Goal: Task Accomplishment & Management: Use online tool/utility

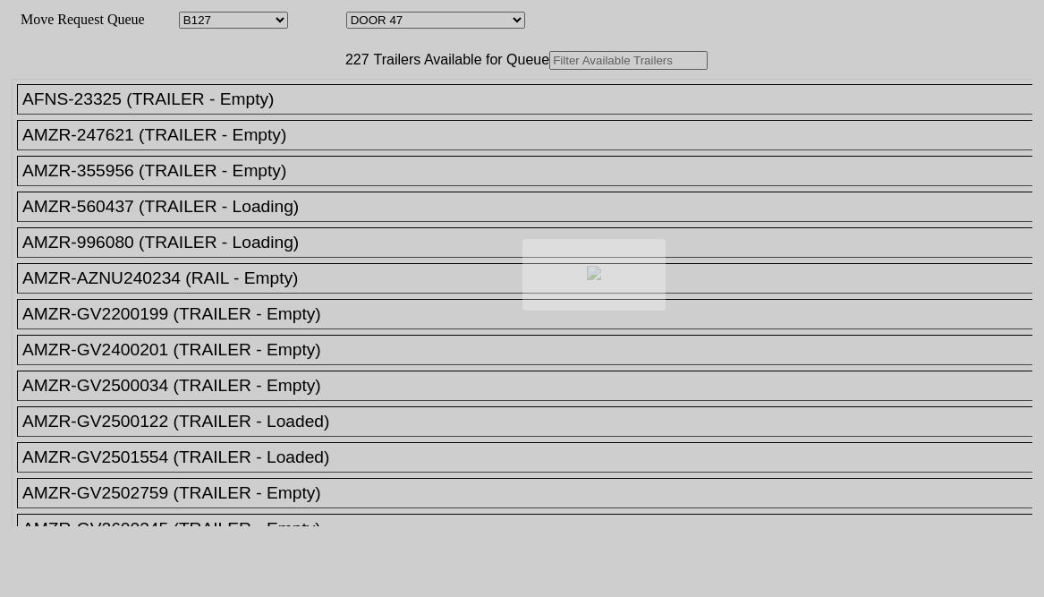
select select "28"
select select "640"
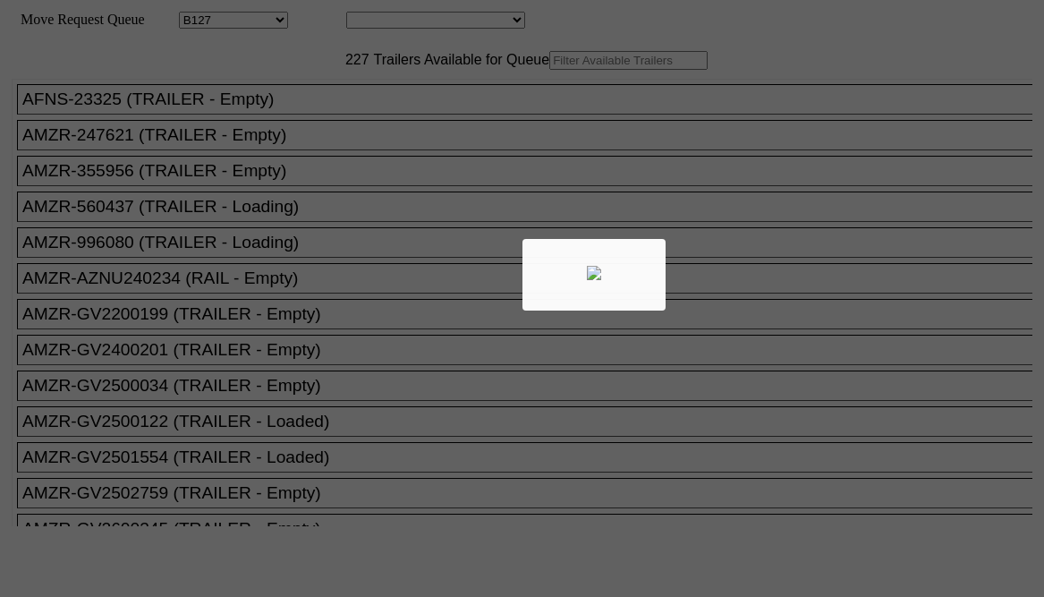
select select "28"
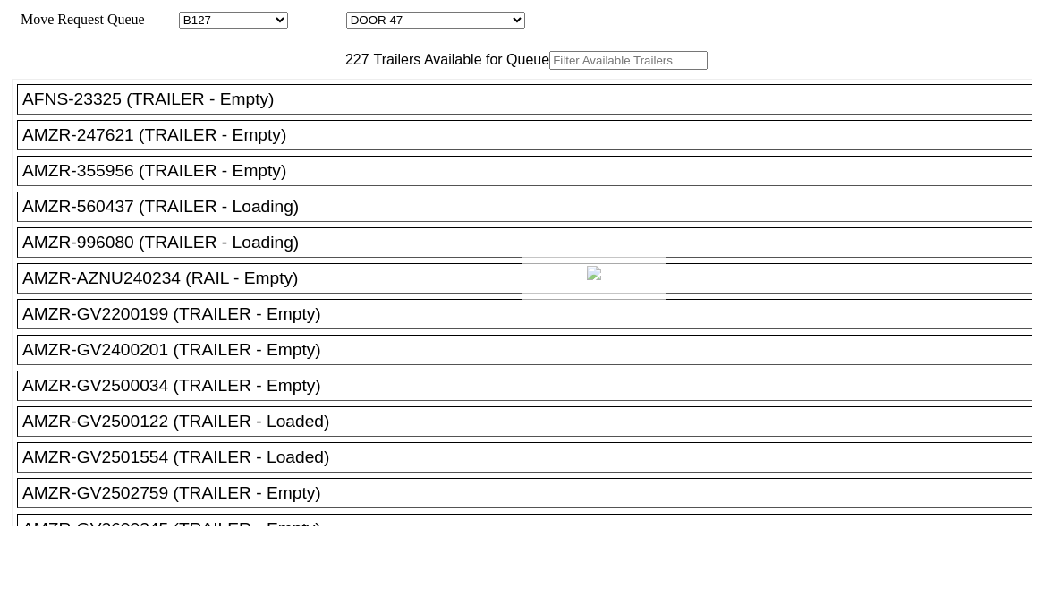
select select "28"
select select "640"
drag, startPoint x: 0, startPoint y: 0, endPoint x: 275, endPoint y: 98, distance: 291.4
click at [549, 70] on input "text" at bounding box center [628, 60] width 158 height 19
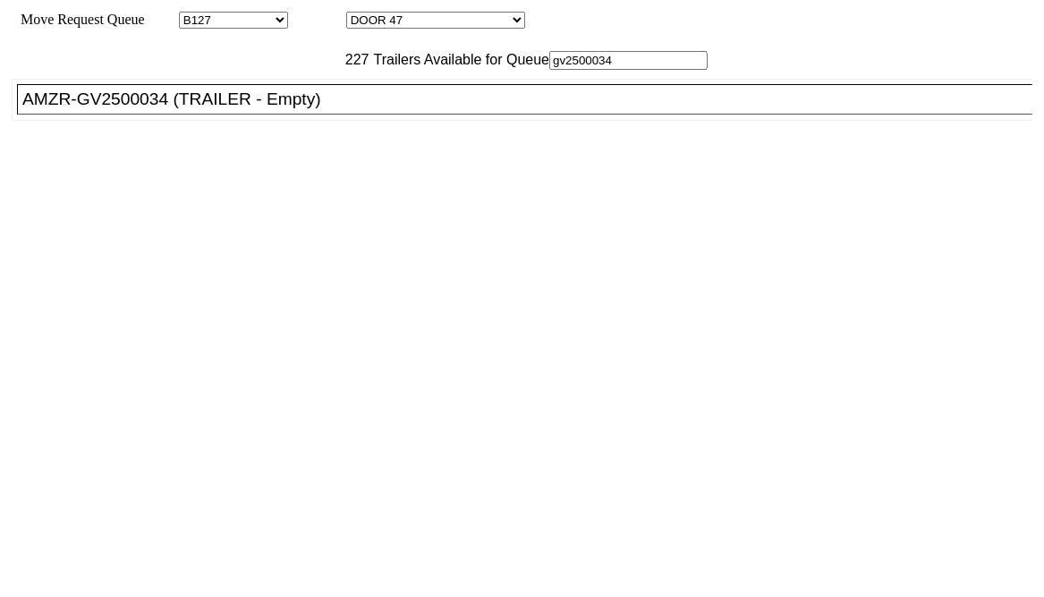
type input "gv2500034"
click at [130, 109] on div "AMZR-GV2500034 (TRAILER - Empty)" at bounding box center [532, 99] width 1021 height 20
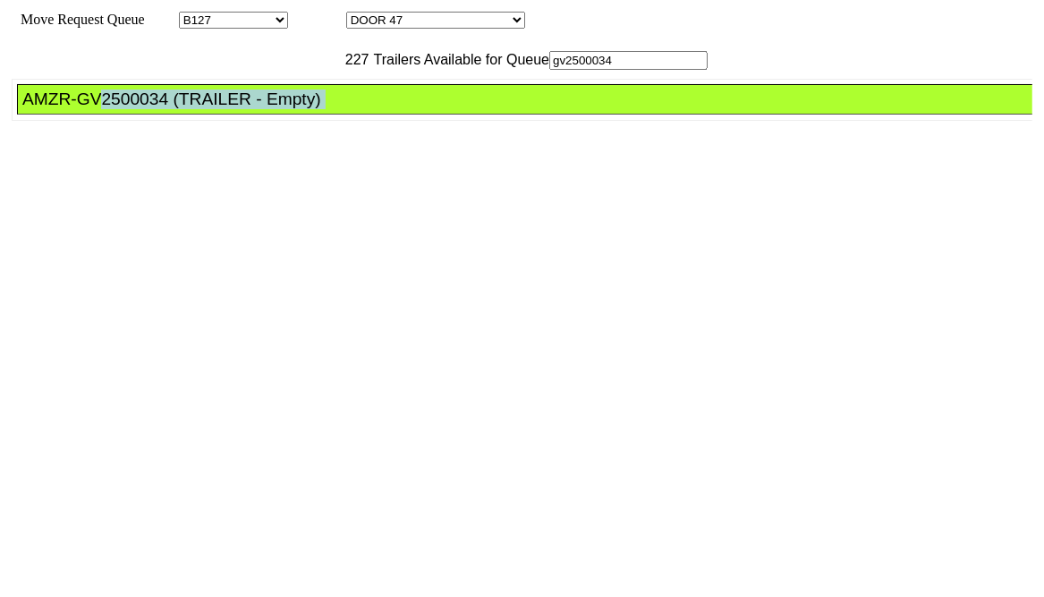
scroll to position [0, 9]
drag, startPoint x: 114, startPoint y: 147, endPoint x: 682, endPoint y: 157, distance: 567.2
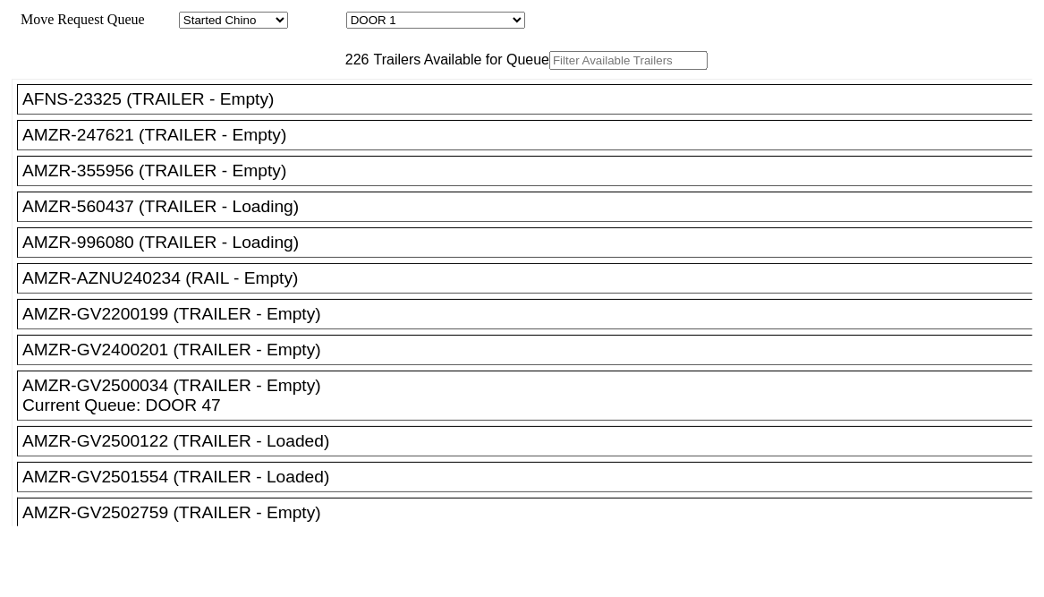
click at [549, 70] on input "text" at bounding box center [628, 60] width 158 height 19
paste input "V508010"
type input "V508010"
click at [549, 70] on input "text" at bounding box center [628, 60] width 158 height 19
type input "V508010"
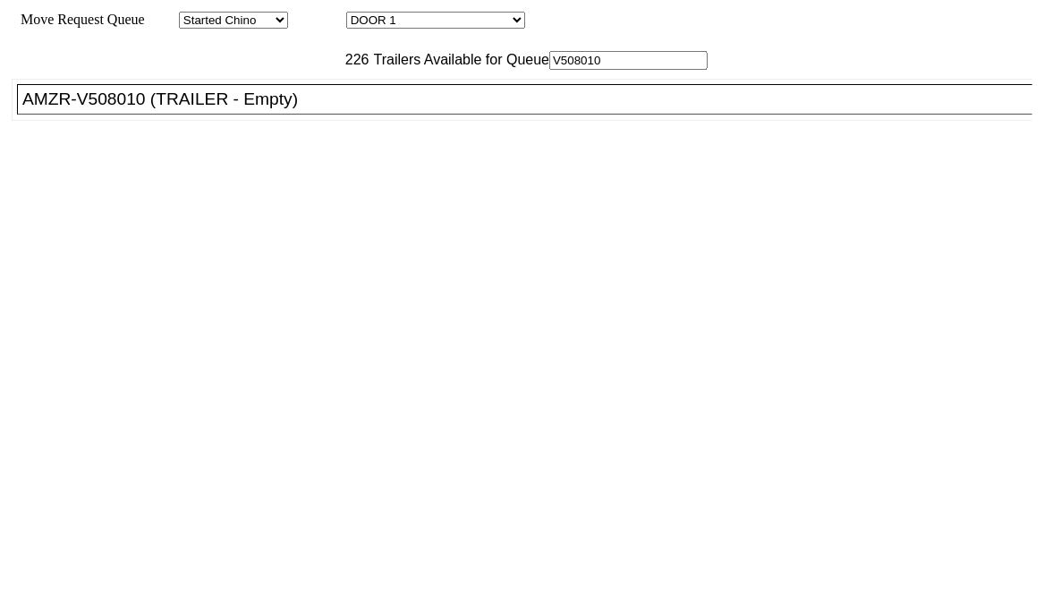
click at [231, 109] on div "AMZR-V508010 (TRAILER - Empty)" at bounding box center [532, 99] width 1021 height 20
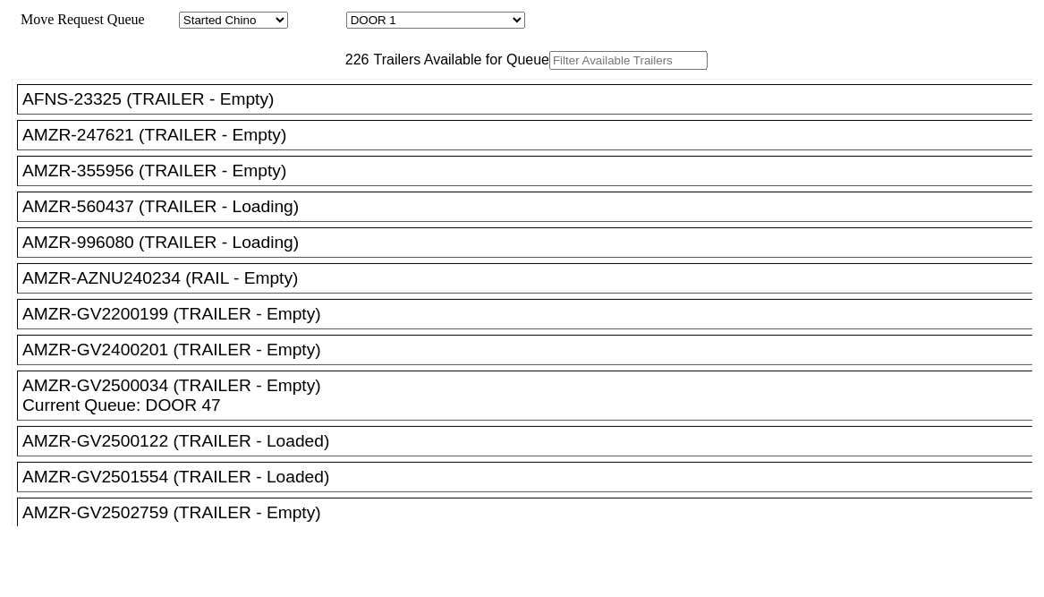
click at [525, 23] on select "DOOR 1 DOOR 2 DOOR 3 DOOR 4 DOOR 5 DOOR 6 DOOR 7 DOOR 8 DOOR 9 DOOR 10 DOOR 11 …" at bounding box center [435, 20] width 179 height 17
click at [410, 21] on select "DOOR 1 DOOR 2 DOOR 3 DOOR 4 DOOR 5 DOOR 6 DOOR 7 DOOR 8 DOOR 9 DOOR 10 DOOR 11 …" at bounding box center [435, 20] width 179 height 17
select select "642"
click at [361, 14] on select "DOOR 1 DOOR 2 DOOR 3 DOOR 4 DOOR 5 DOOR 6 DOOR 7 DOOR 8 DOOR 9 DOOR 10 DOOR 11 …" at bounding box center [435, 20] width 179 height 17
click at [549, 70] on input "text" at bounding box center [628, 60] width 158 height 19
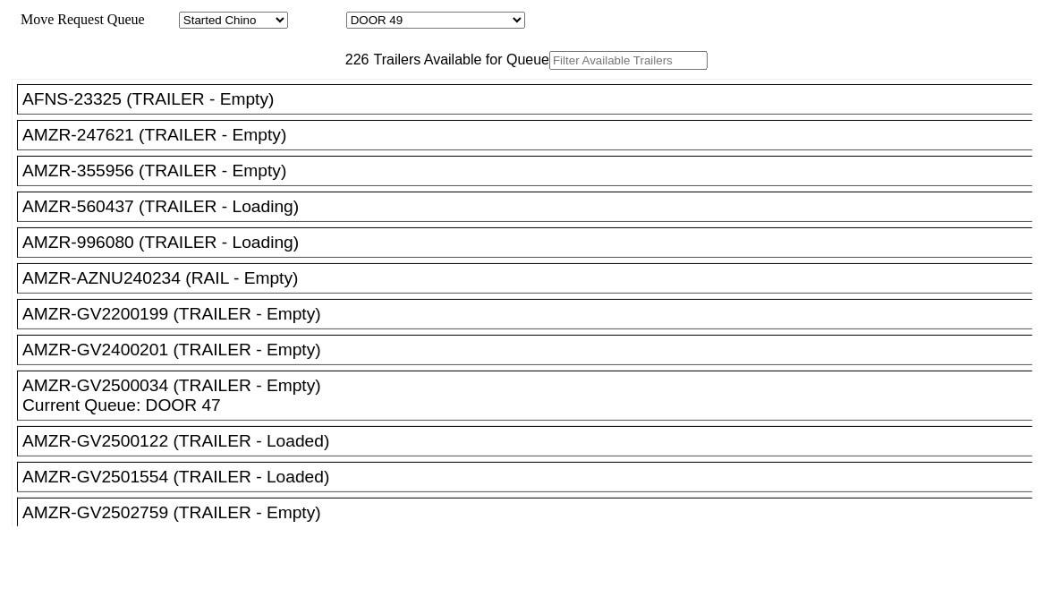
paste input "SV2602126"
type input "SV2602126"
paste input "SV2602126"
type input "SV2602126"
paste input "SV2602126"
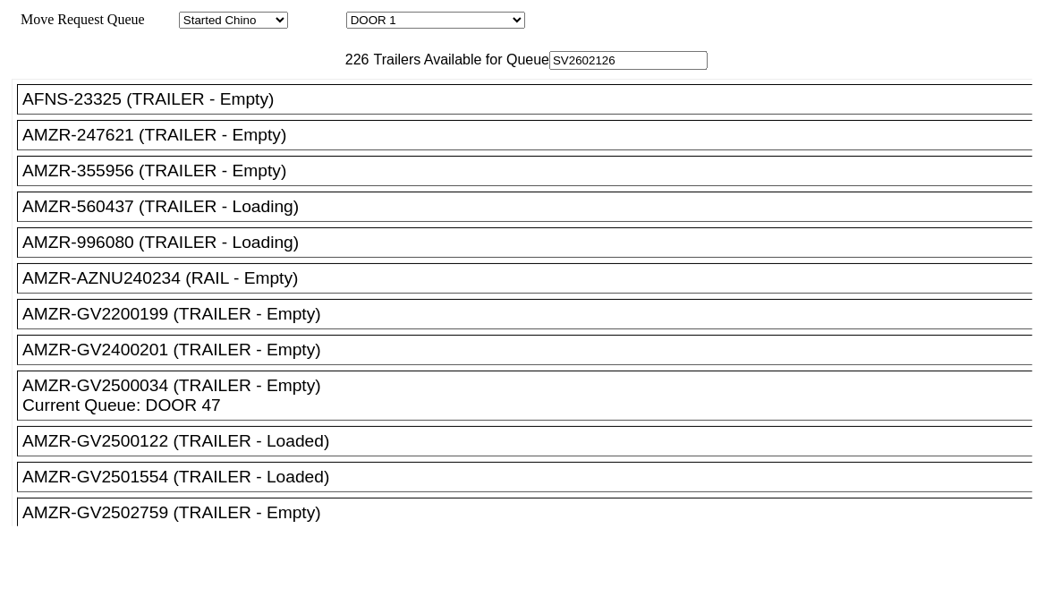
type input "SV2602126"
click at [549, 70] on input "text" at bounding box center [628, 60] width 158 height 19
paste input "SV2602126"
click at [549, 70] on input "SV2602126" at bounding box center [628, 60] width 158 height 19
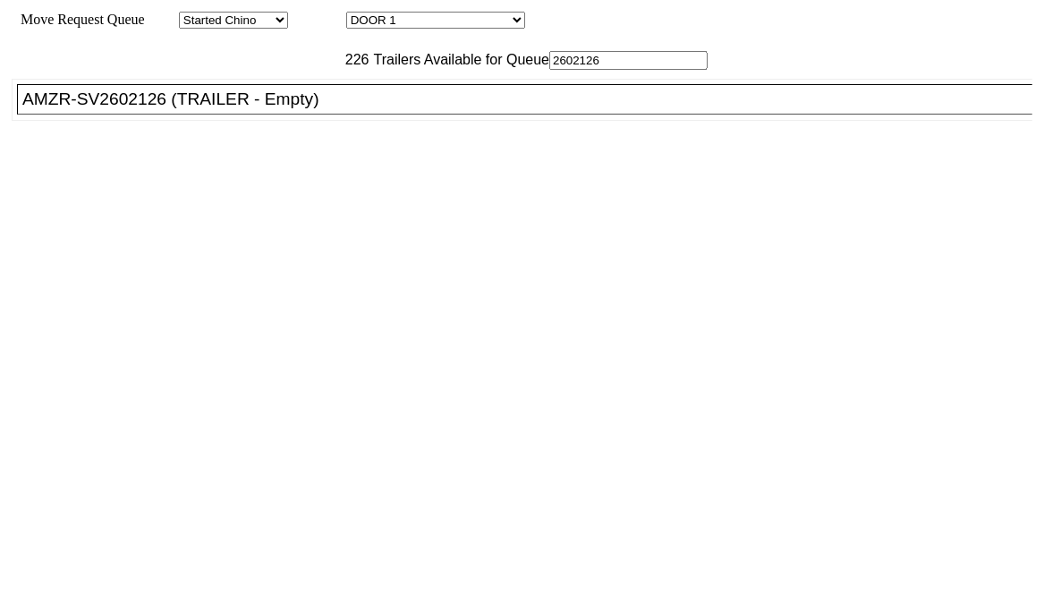
type input "2602126"
click at [148, 109] on div "AMZR-SV2602126 (TRAILER - Empty)" at bounding box center [532, 99] width 1021 height 20
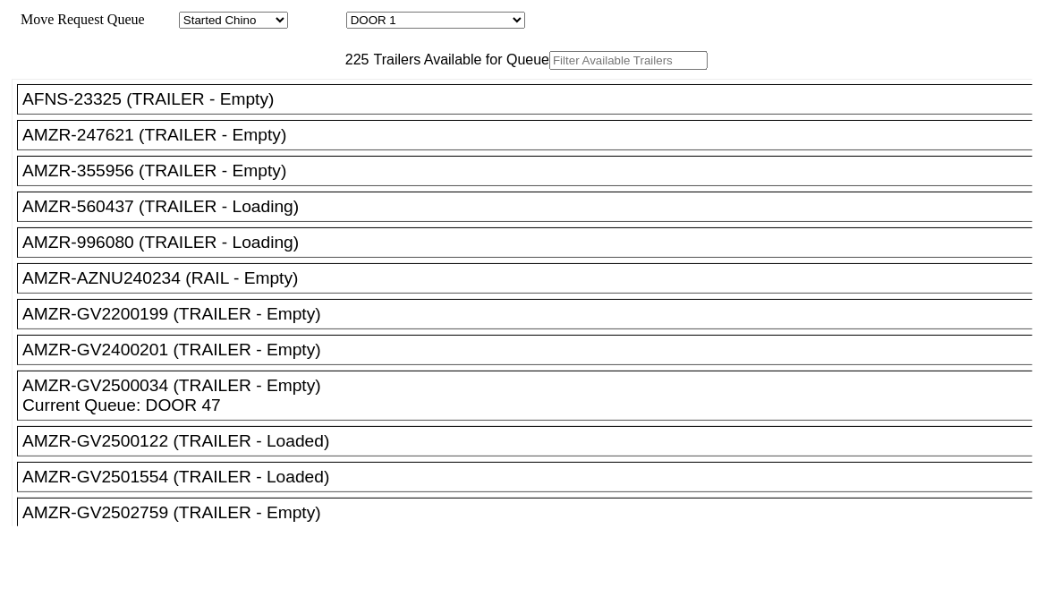
click at [399, 23] on select "DOOR 1 DOOR 2 DOOR 3 DOOR 4 DOOR 5 DOOR 6 DOOR 7 DOOR 8 DOOR 9 DOOR 10 DOOR 11 …" at bounding box center [435, 20] width 179 height 17
select select "643"
click at [361, 14] on select "DOOR 1 DOOR 2 DOOR 3 DOOR 4 DOOR 5 DOOR 6 DOOR 7 DOOR 8 DOOR 9 DOOR 10 DOOR 11 …" at bounding box center [435, 20] width 179 height 17
click at [549, 70] on input "text" at bounding box center [628, 60] width 158 height 19
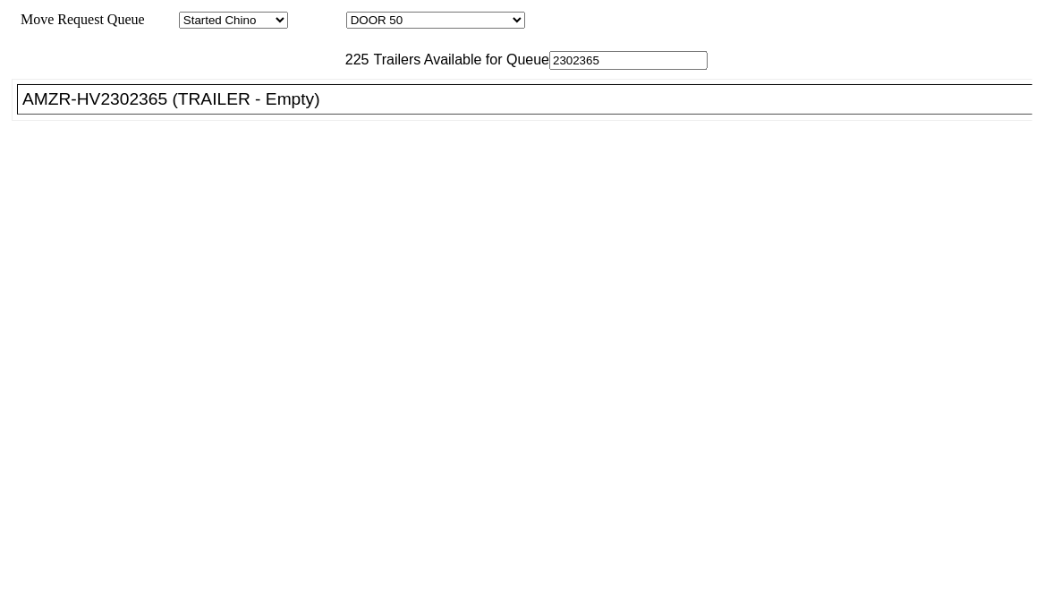
type input "2302365"
click at [149, 109] on div "AMZR-HV2302365 (TRAILER - Empty)" at bounding box center [532, 99] width 1021 height 20
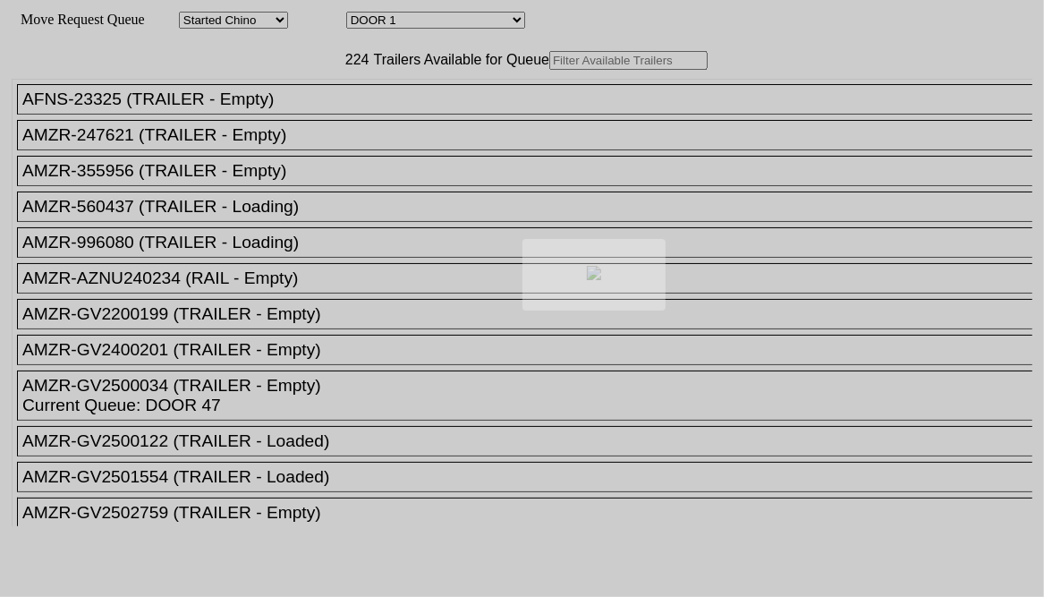
click at [285, 97] on div at bounding box center [522, 298] width 1044 height 597
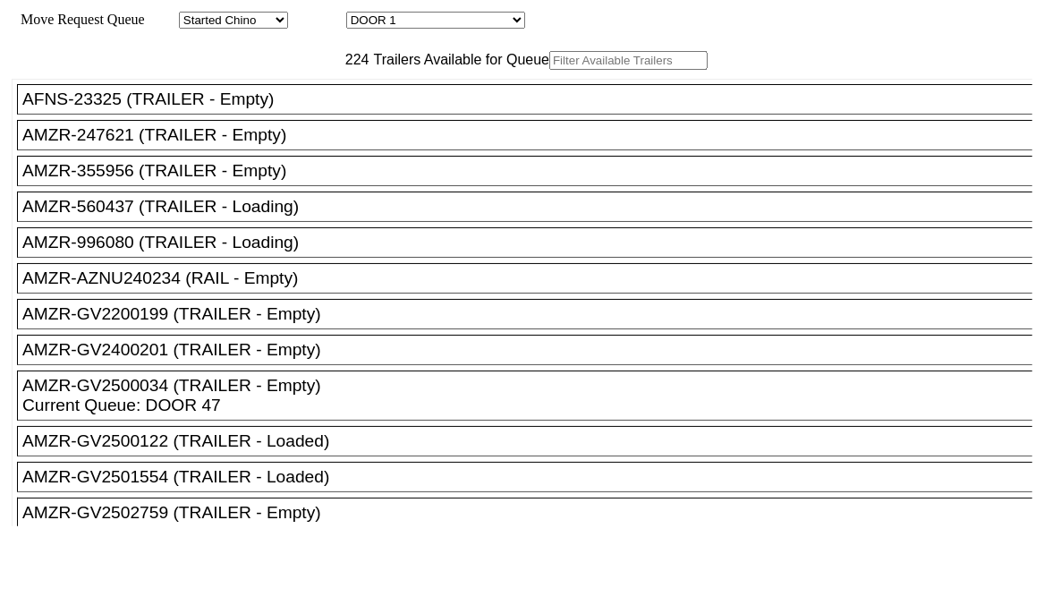
click at [549, 70] on input "text" at bounding box center [628, 60] width 158 height 19
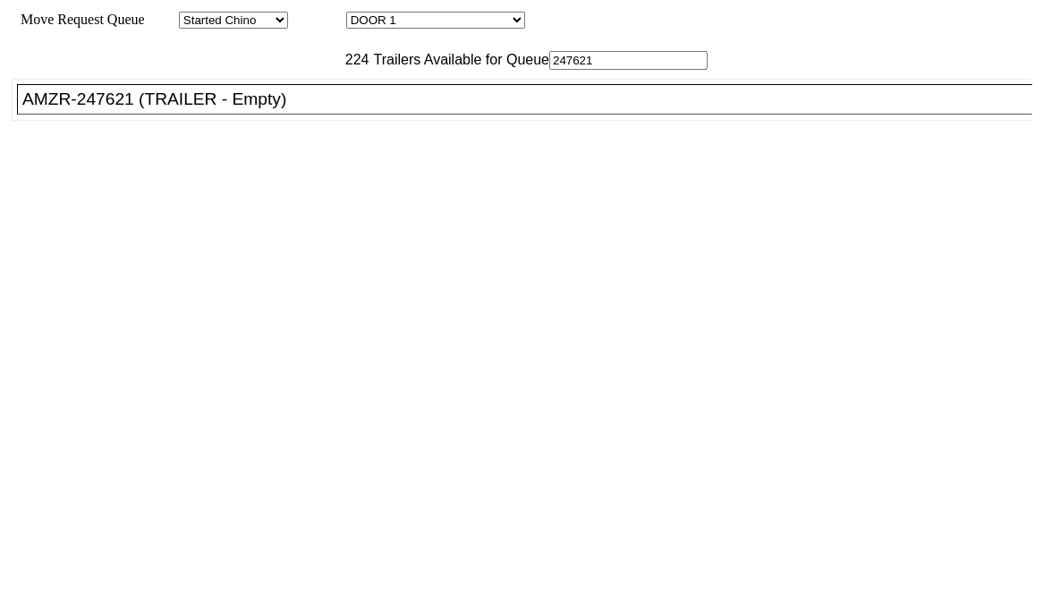
type input "247621"
click at [258, 109] on div "AMZR-247621 (TRAILER - Empty)" at bounding box center [532, 99] width 1021 height 20
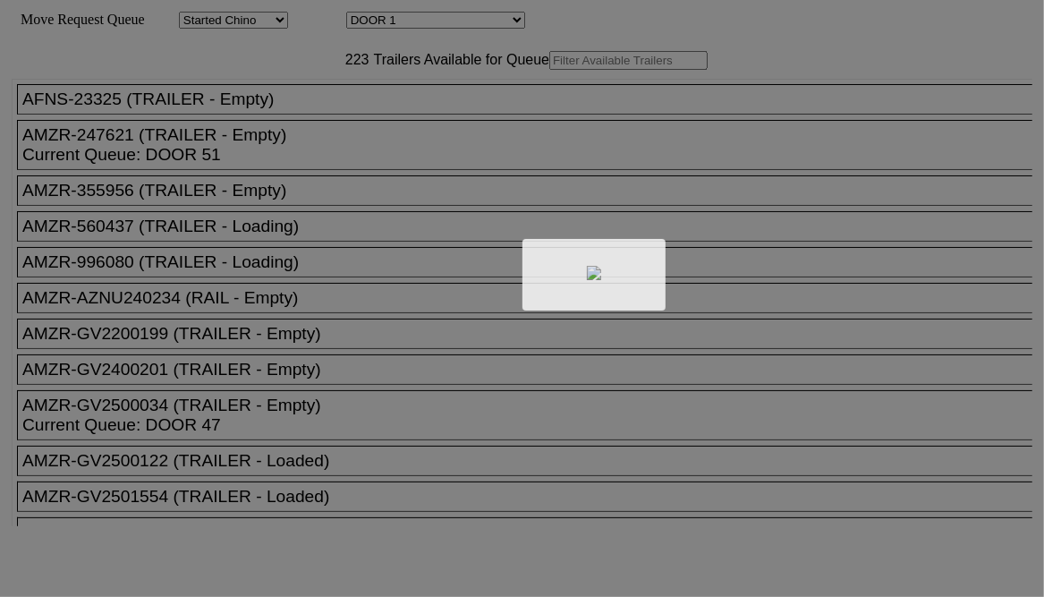
drag, startPoint x: 314, startPoint y: 104, endPoint x: 294, endPoint y: 97, distance: 20.9
click at [294, 97] on div at bounding box center [522, 298] width 1044 height 597
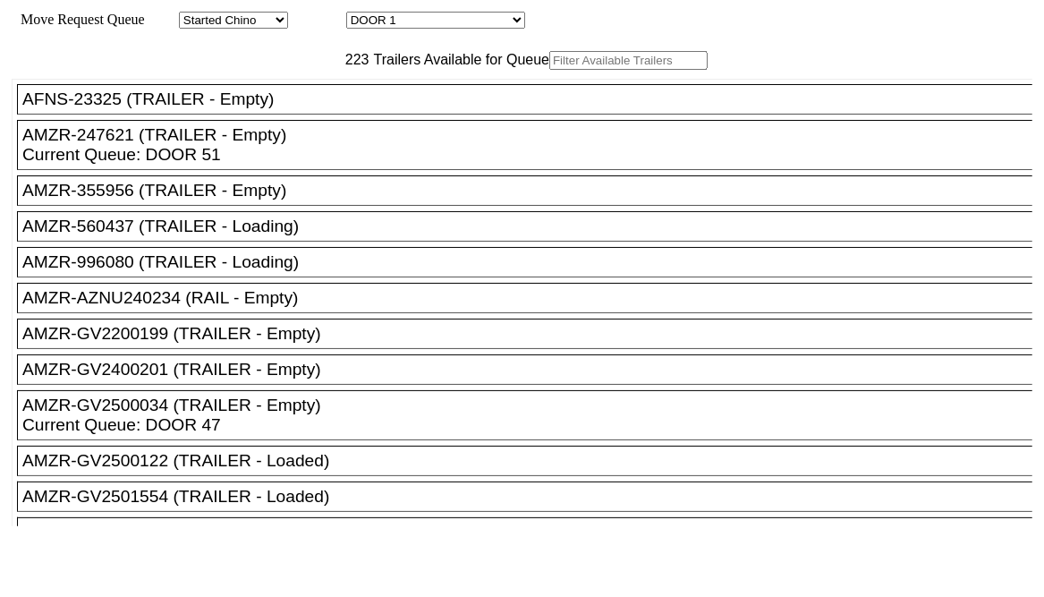
click at [549, 70] on input "text" at bounding box center [628, 60] width 158 height 19
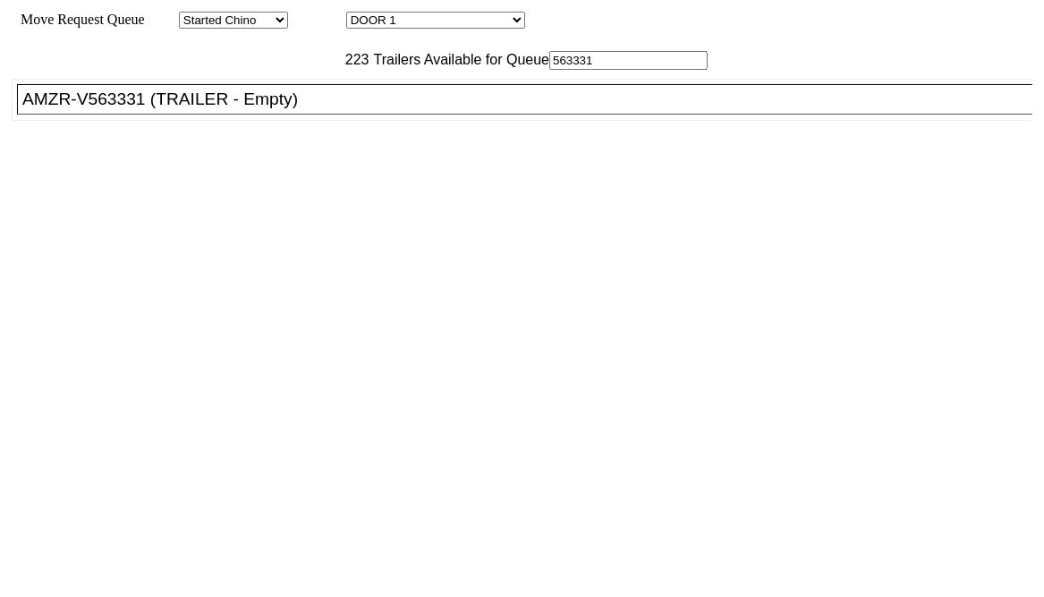
type input "563331"
click at [238, 109] on div "AMZR-V563331 (TRAILER - Empty)" at bounding box center [532, 99] width 1021 height 20
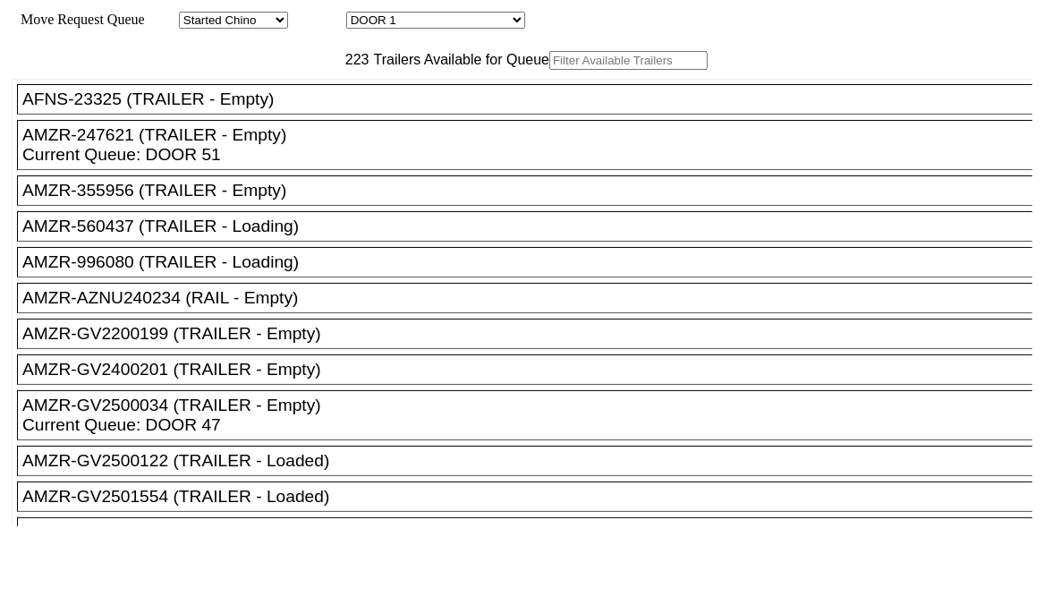
drag, startPoint x: 730, startPoint y: 276, endPoint x: 711, endPoint y: 266, distance: 21.6
